Goal: Task Accomplishment & Management: Complete application form

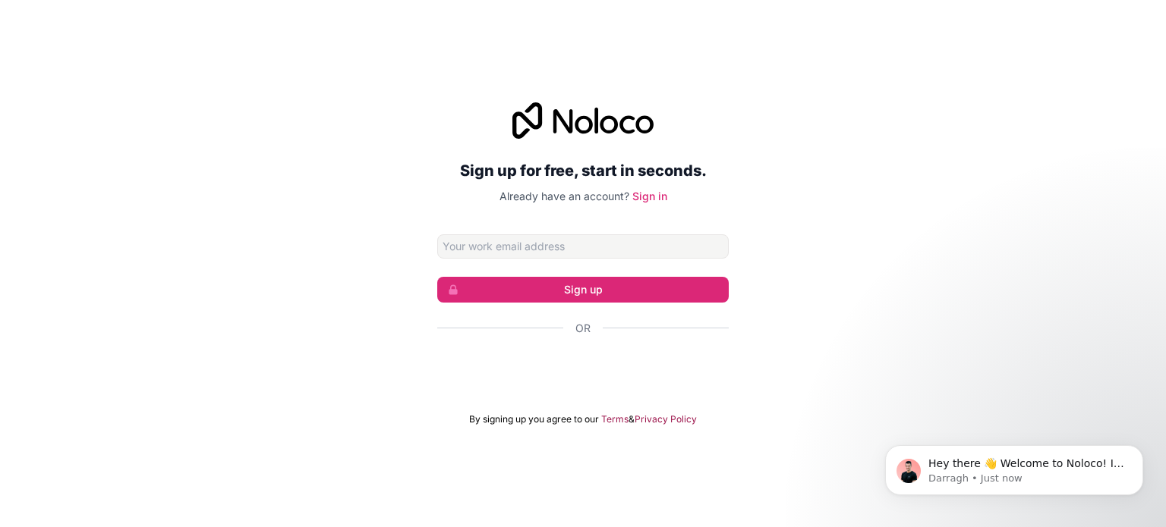
click at [553, 244] on input "Email address" at bounding box center [582, 246] width 291 height 24
click at [565, 247] on input "[DOMAIN_NAME]" at bounding box center [582, 246] width 291 height 24
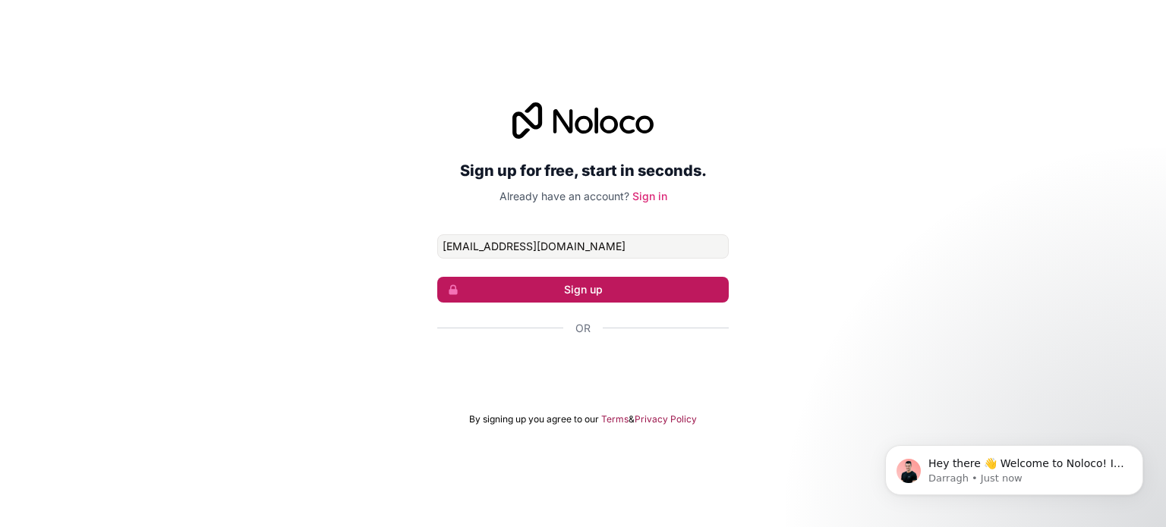
type input "[EMAIL_ADDRESS][DOMAIN_NAME]"
click at [614, 291] on button "Sign up" at bounding box center [582, 290] width 291 height 26
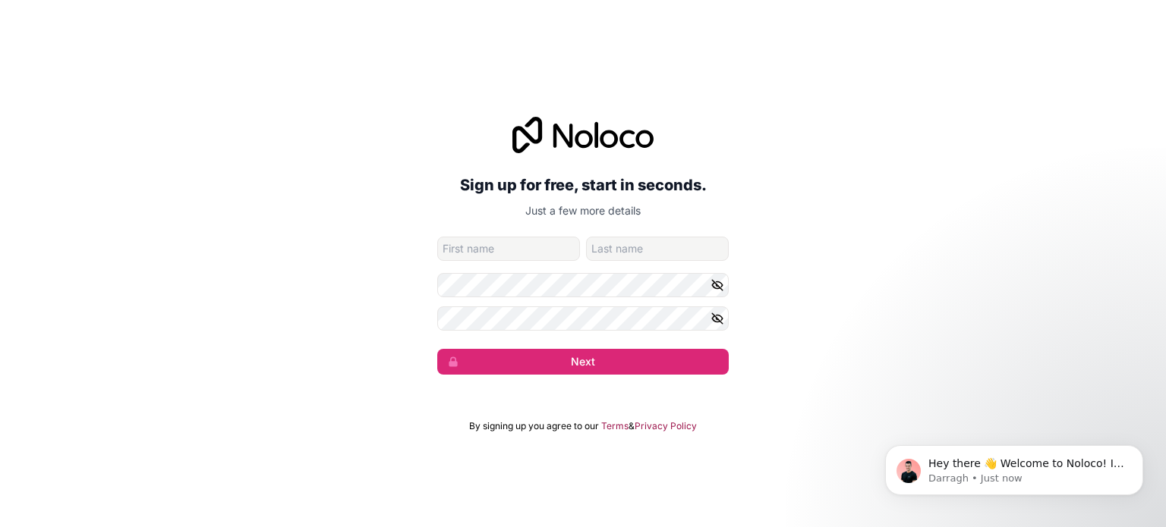
click at [524, 248] on input "given-name" at bounding box center [508, 249] width 143 height 24
type input "[PERSON_NAME]"
type input "Soni"
click at [716, 286] on icon "button" at bounding box center [717, 285] width 14 height 14
click at [716, 314] on icon "button" at bounding box center [717, 319] width 14 height 14
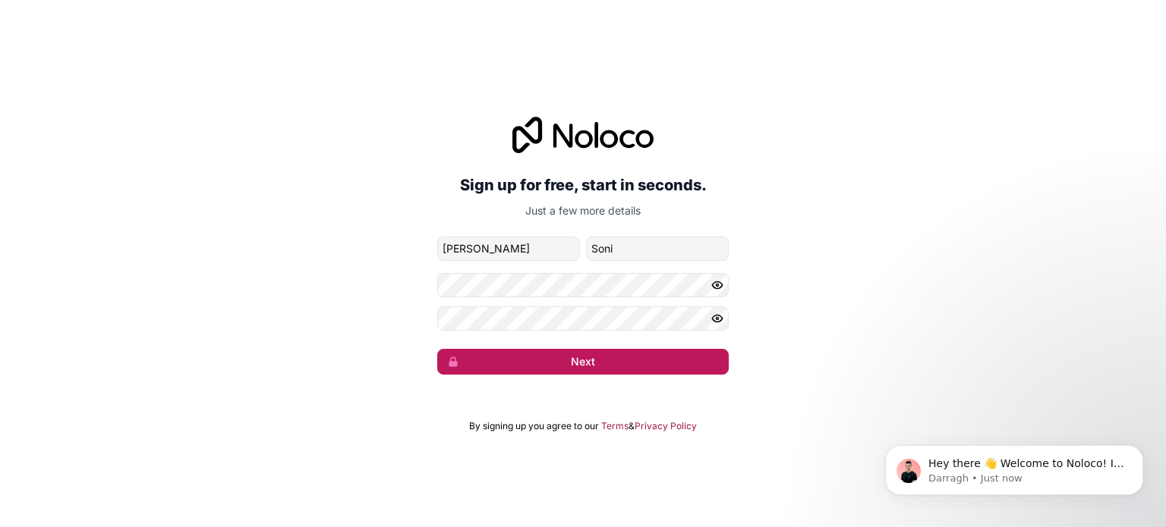
click at [672, 355] on button "Next" at bounding box center [582, 362] width 291 height 26
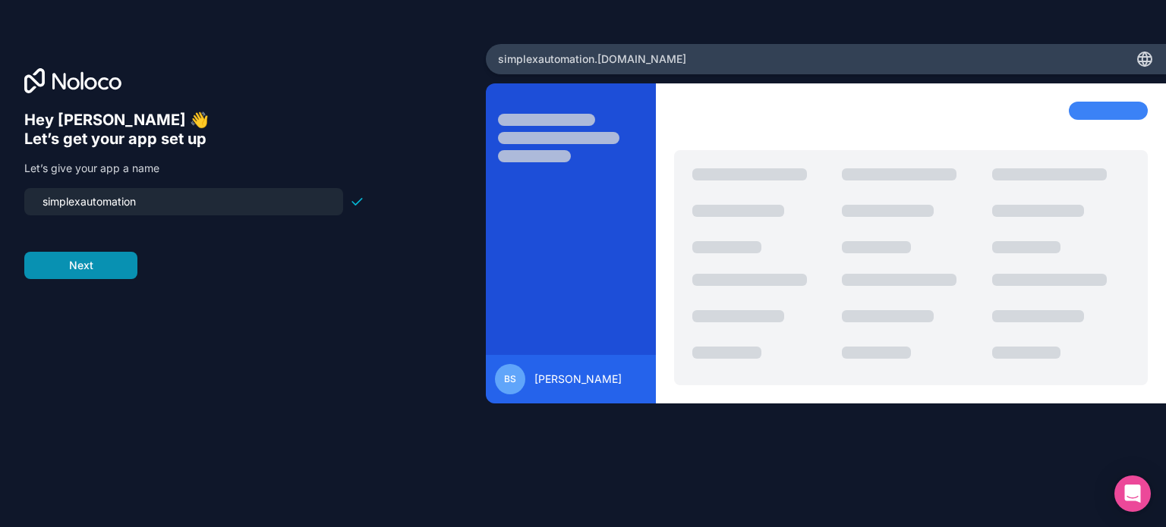
click at [121, 263] on button "Next" at bounding box center [80, 265] width 113 height 27
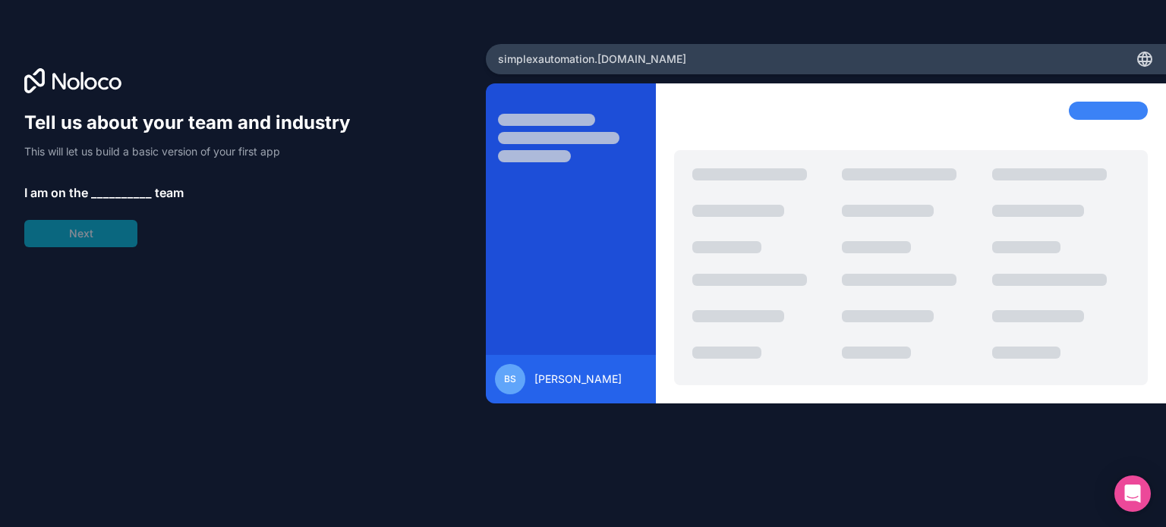
click at [106, 193] on span "__________" at bounding box center [121, 193] width 61 height 18
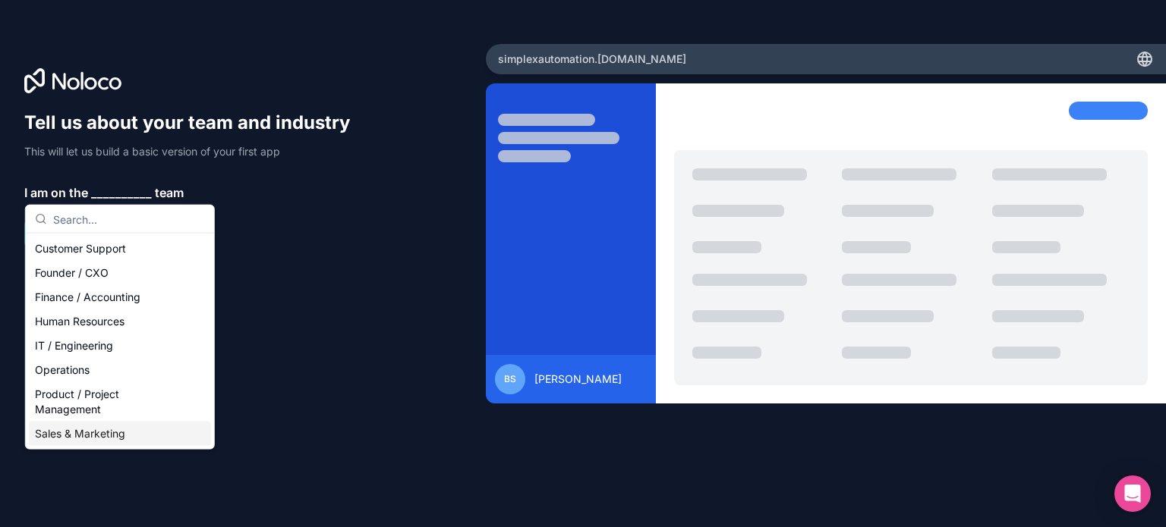
click at [96, 427] on div "Sales & Marketing" at bounding box center [120, 434] width 182 height 24
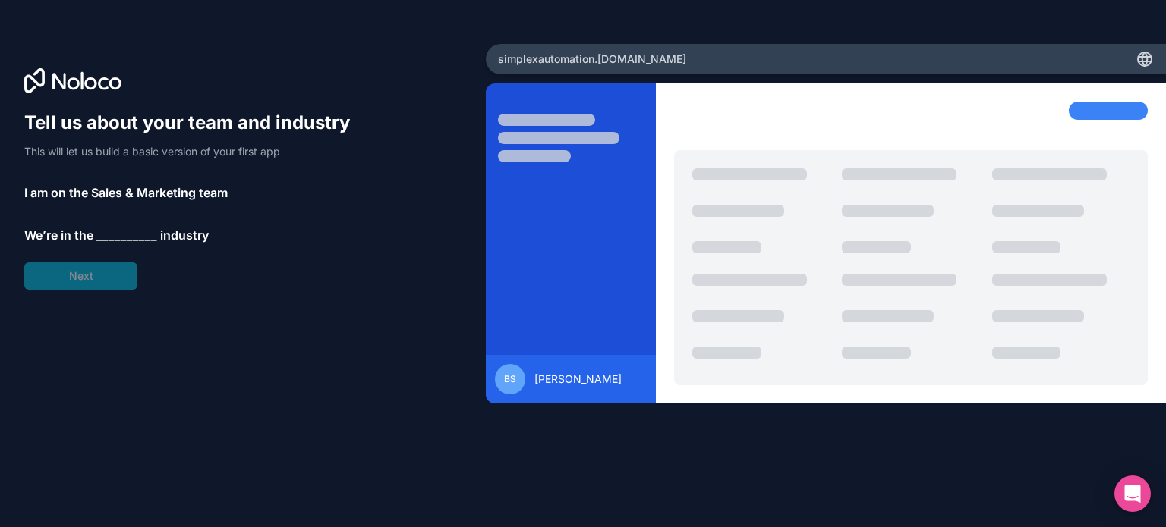
click at [118, 233] on span "__________" at bounding box center [126, 235] width 61 height 18
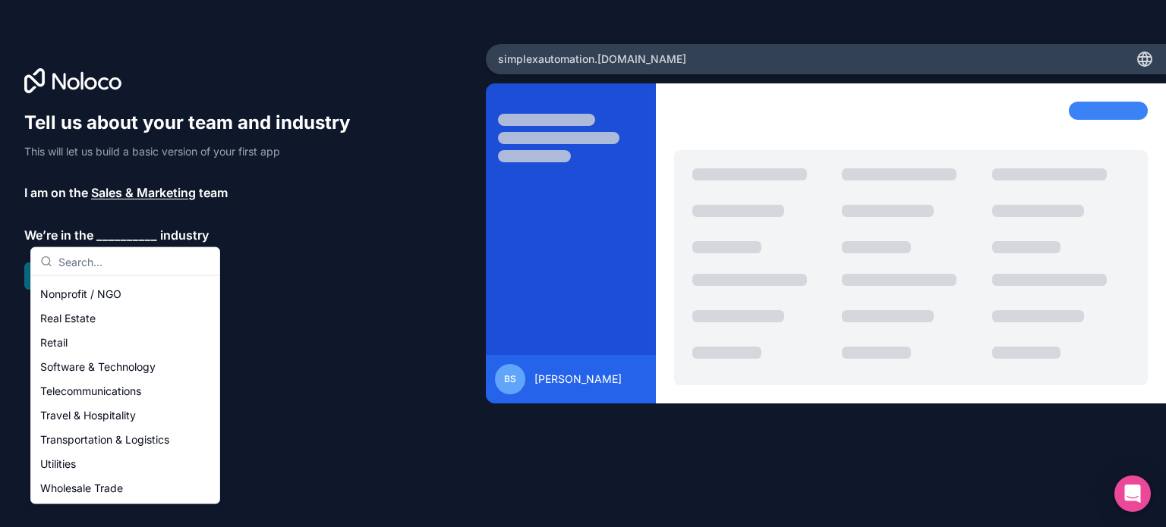
scroll to position [313, 0]
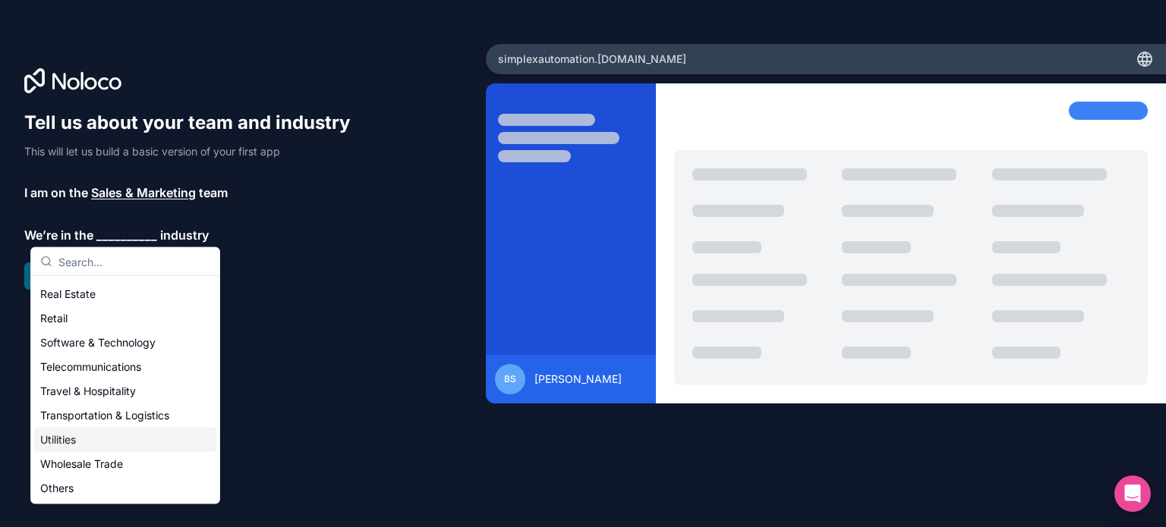
click at [93, 435] on div "Utilities" at bounding box center [125, 440] width 182 height 24
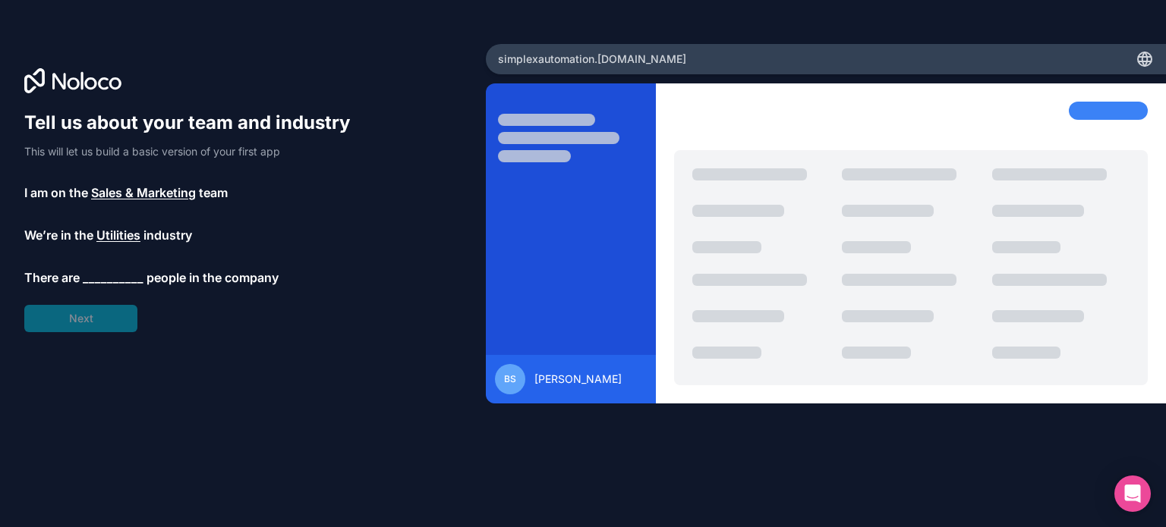
click at [96, 275] on span "__________" at bounding box center [113, 278] width 61 height 18
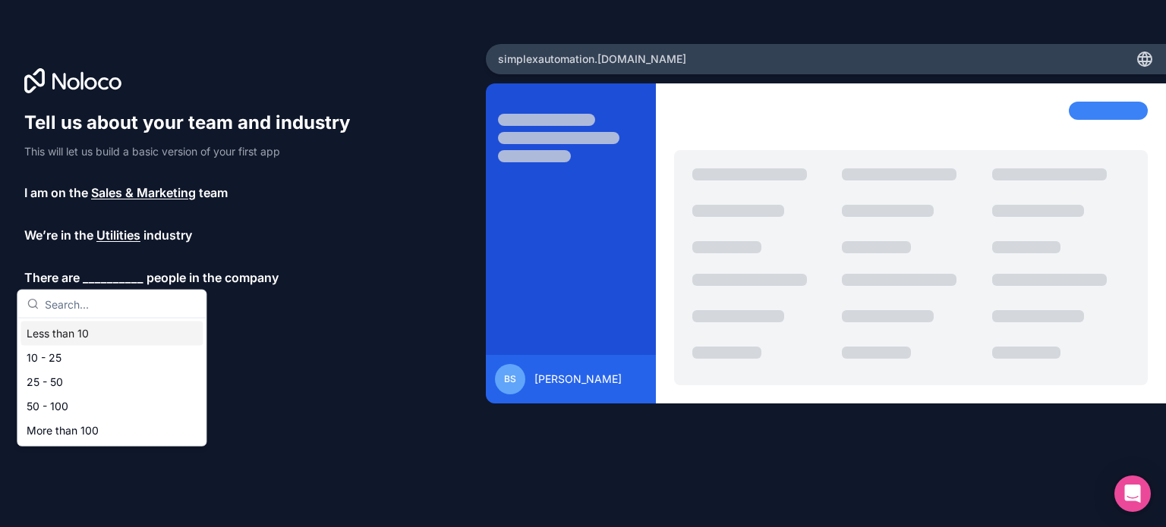
click at [100, 333] on div "Less than 10" at bounding box center [111, 334] width 182 height 24
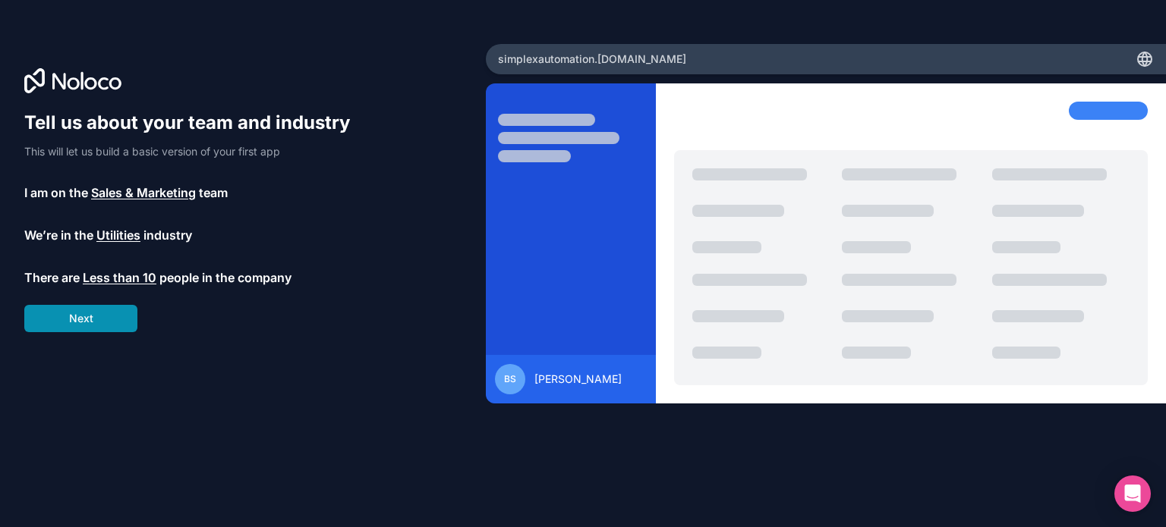
click at [102, 316] on button "Next" at bounding box center [80, 318] width 113 height 27
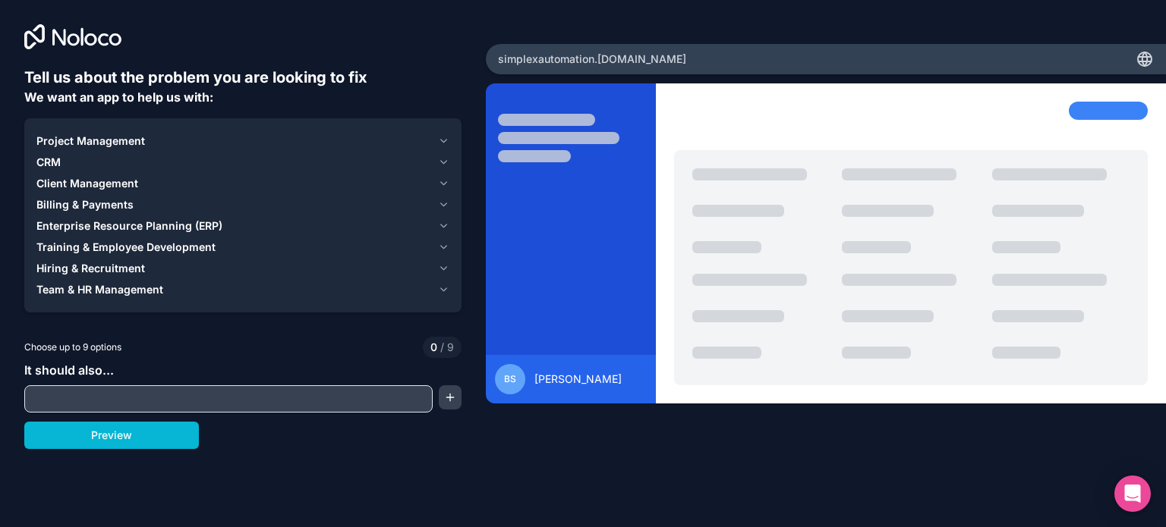
click at [104, 395] on input "text" at bounding box center [228, 399] width 401 height 21
type input "power factor farmula"
click at [153, 423] on button "Preview" at bounding box center [111, 435] width 175 height 27
click at [64, 158] on div "CRM" at bounding box center [233, 162] width 395 height 15
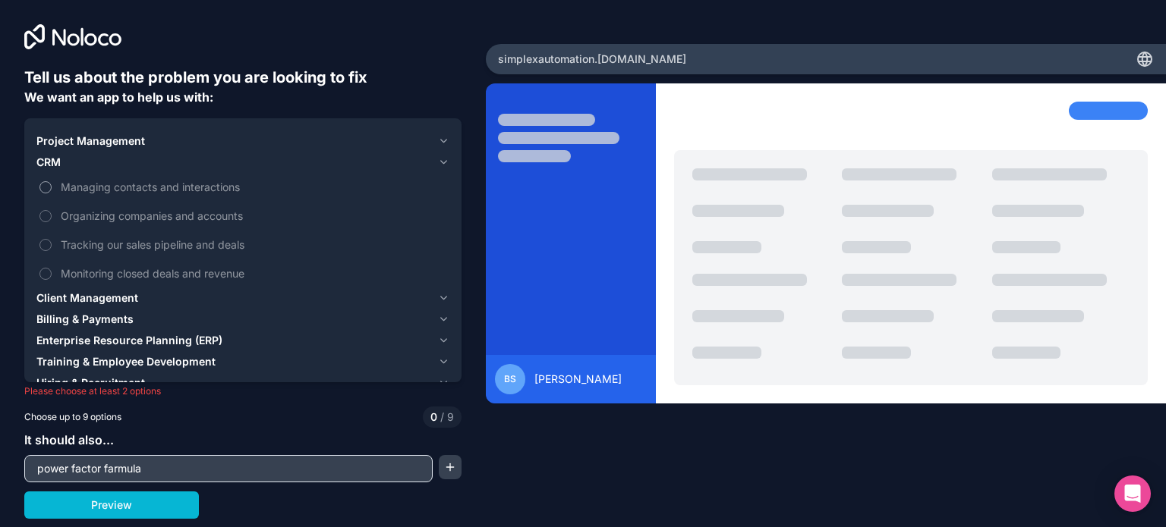
click at [48, 187] on button "Managing contacts and interactions" at bounding box center [45, 187] width 12 height 12
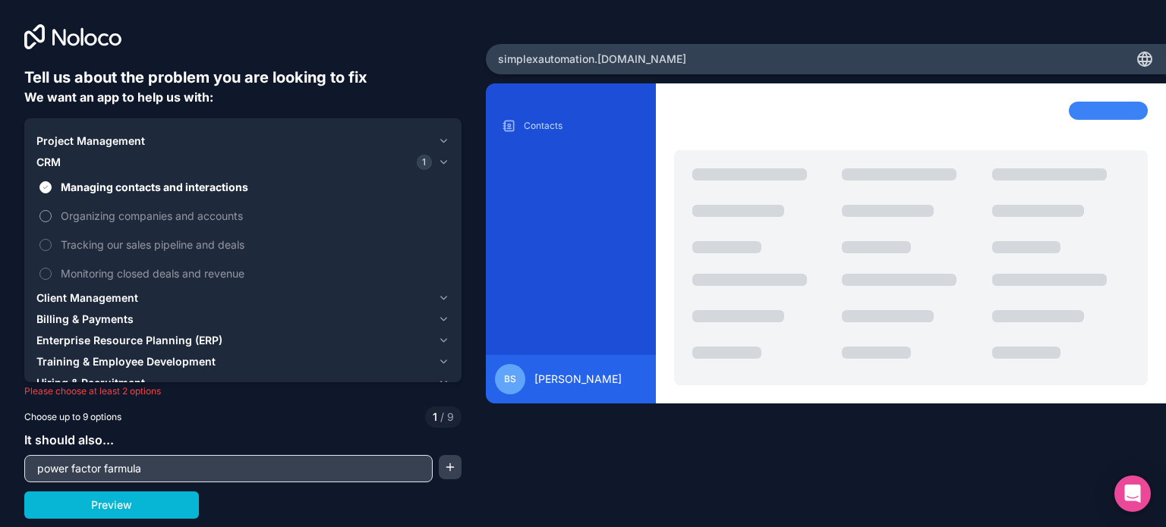
click at [44, 212] on button "Organizing companies and accounts" at bounding box center [45, 216] width 12 height 12
click at [71, 298] on span "Client Management" at bounding box center [87, 298] width 102 height 15
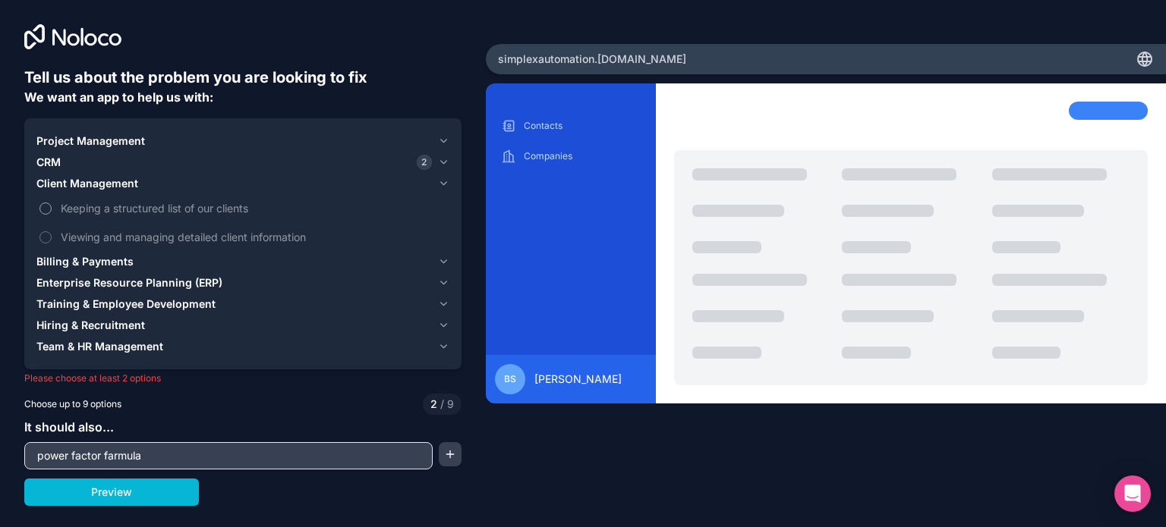
click at [49, 210] on button "Keeping a structured list of our clients" at bounding box center [45, 209] width 12 height 12
click at [46, 236] on button "Viewing and managing detailed client information" at bounding box center [45, 237] width 12 height 12
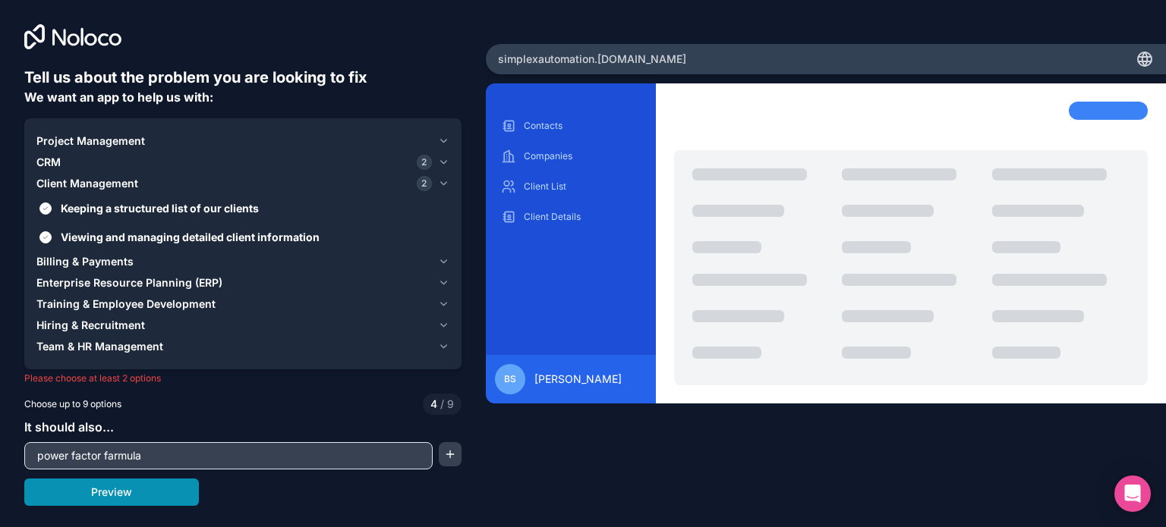
click at [115, 487] on button "Preview" at bounding box center [111, 492] width 175 height 27
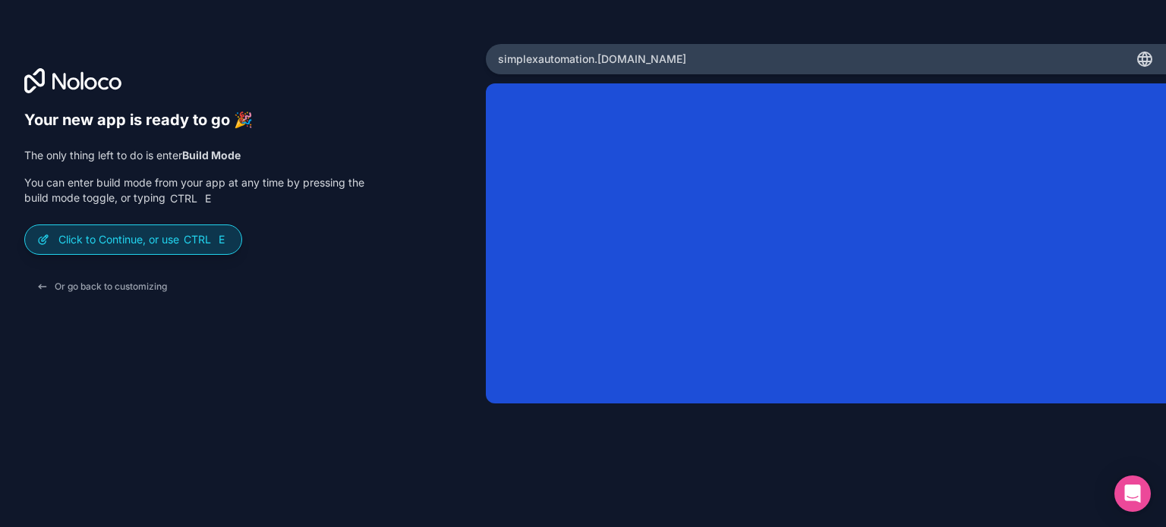
click at [137, 242] on p "Click to Continue, or use Ctrl E" at bounding box center [143, 239] width 171 height 15
